Goal: Task Accomplishment & Management: Complete application form

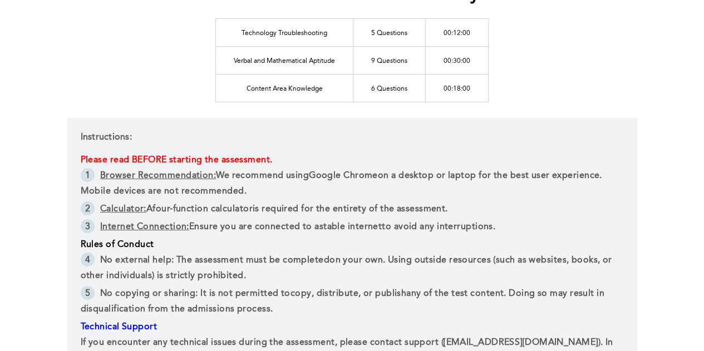
scroll to position [111, 0]
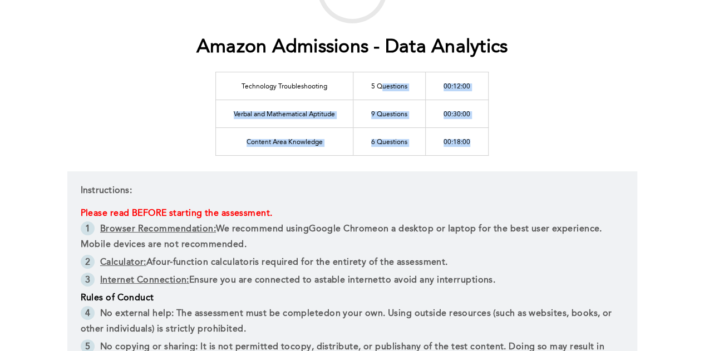
drag, startPoint x: 381, startPoint y: 80, endPoint x: 478, endPoint y: 148, distance: 118.0
click at [478, 148] on tbody "Technology Troubleshooting 5 Questions 00:12:00 Verbal and Mathematical Aptitud…" at bounding box center [352, 113] width 273 height 83
click at [481, 146] on td "00:18:00" at bounding box center [457, 141] width 63 height 28
drag, startPoint x: 481, startPoint y: 146, endPoint x: 245, endPoint y: 94, distance: 241.7
click at [245, 94] on tbody "Technology Troubleshooting 5 Questions 00:12:00 Verbal and Mathematical Aptitud…" at bounding box center [352, 113] width 273 height 83
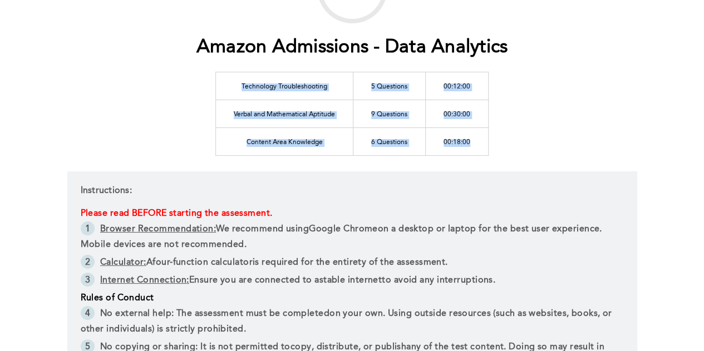
click at [240, 87] on td "Technology Troubleshooting" at bounding box center [284, 86] width 137 height 28
drag, startPoint x: 234, startPoint y: 86, endPoint x: 461, endPoint y: 155, distance: 237.5
click at [453, 154] on tbody "Technology Troubleshooting 5 Questions 00:12:00 Verbal and Mathematical Aptitud…" at bounding box center [352, 113] width 273 height 83
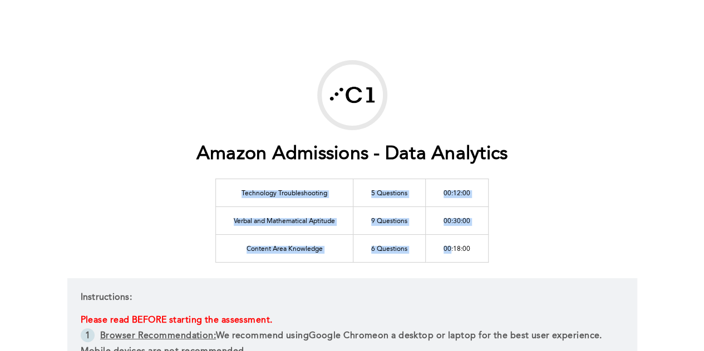
scroll to position [0, 0]
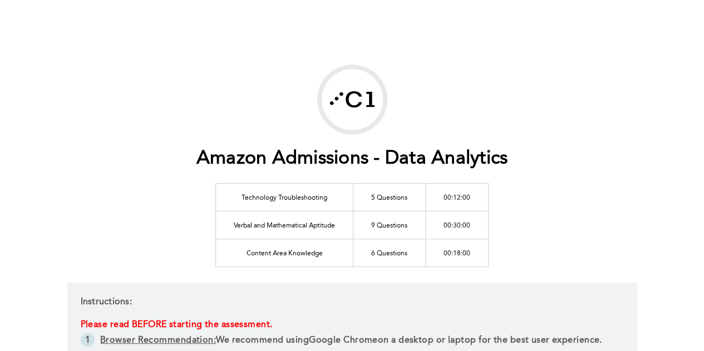
click at [495, 148] on h1 "Amazon Admissions - Data Analytics" at bounding box center [352, 159] width 312 height 23
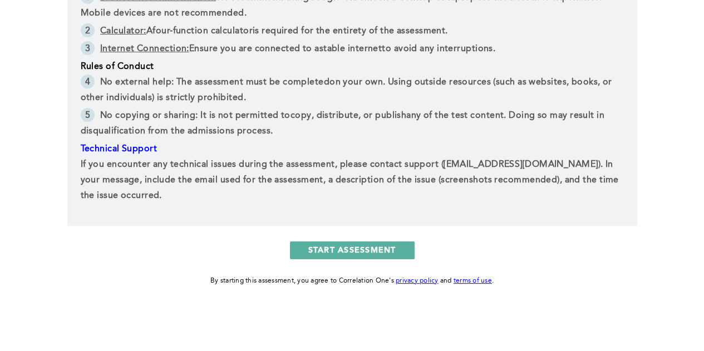
scroll to position [287, 0]
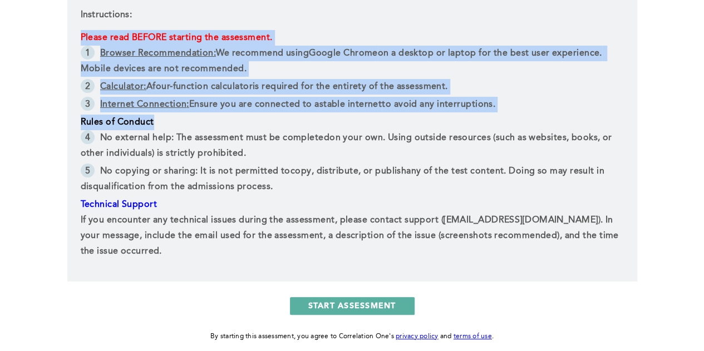
drag, startPoint x: 62, startPoint y: 43, endPoint x: 228, endPoint y: 124, distance: 185.2
click at [228, 124] on div "Amazon Admissions - Data Analytics Technology Troubleshooting 5 Questions 00:12…" at bounding box center [352, 60] width 704 height 695
click at [228, 124] on p "Rules of Conduct" at bounding box center [352, 123] width 543 height 16
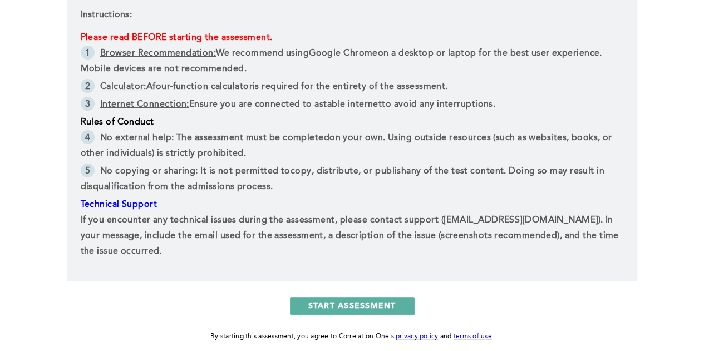
click at [212, 130] on li "No external help : The assessment must be completed on your own . Using outside…" at bounding box center [352, 146] width 543 height 33
click at [210, 137] on li "No external help : The assessment must be completed on your own . Using outside…" at bounding box center [352, 146] width 543 height 33
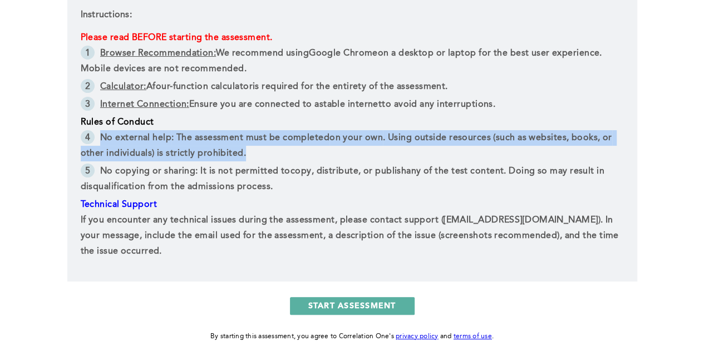
click at [210, 137] on li "No external help : The assessment must be completed on your own . Using outside…" at bounding box center [352, 146] width 543 height 33
click at [351, 153] on li "No external help : The assessment must be completed on your own . Using outside…" at bounding box center [352, 146] width 543 height 33
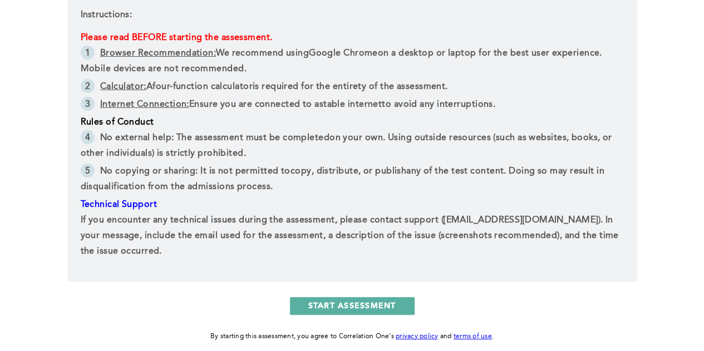
click at [430, 183] on li "No copying or sharing : It is not permitted to copy, distribute, or publish any…" at bounding box center [352, 180] width 543 height 33
